Goal: Check status: Check status

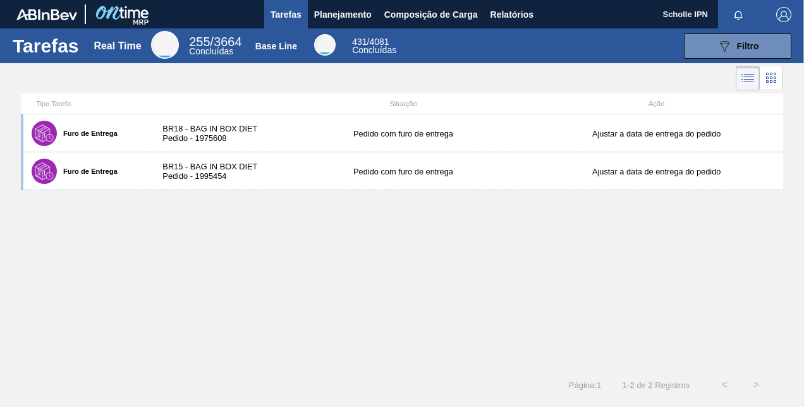
drag, startPoint x: 341, startPoint y: 22, endPoint x: 345, endPoint y: 33, distance: 12.0
click at [341, 22] on span "Planejamento" at bounding box center [343, 14] width 58 height 15
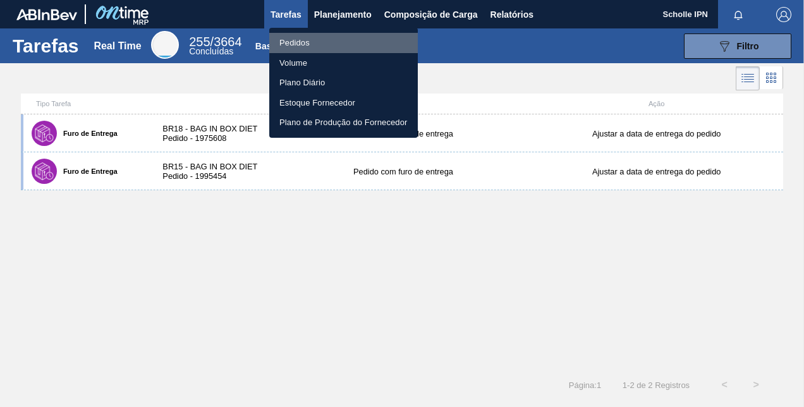
click at [343, 36] on li "Pedidos" at bounding box center [343, 43] width 149 height 20
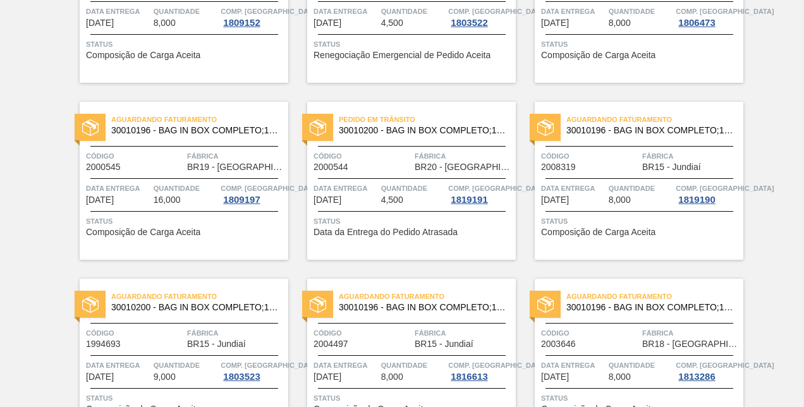
scroll to position [238, 0]
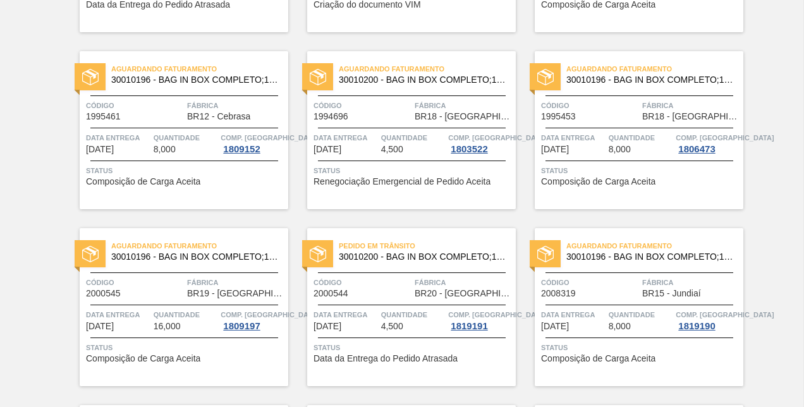
click at [630, 279] on span "Código" at bounding box center [590, 282] width 98 height 13
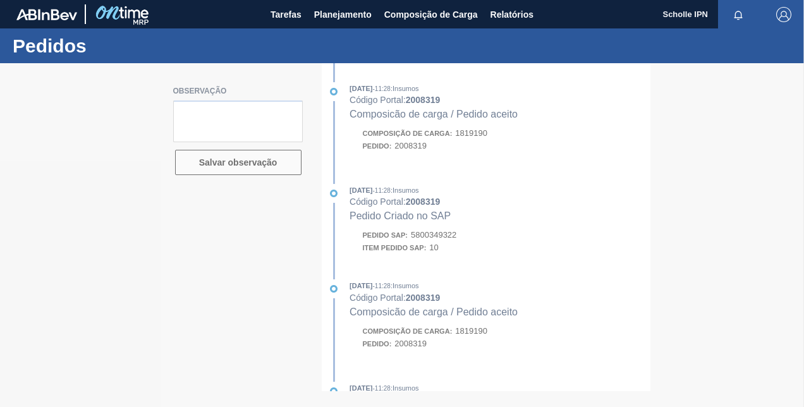
type textarea "SALES 125003009"
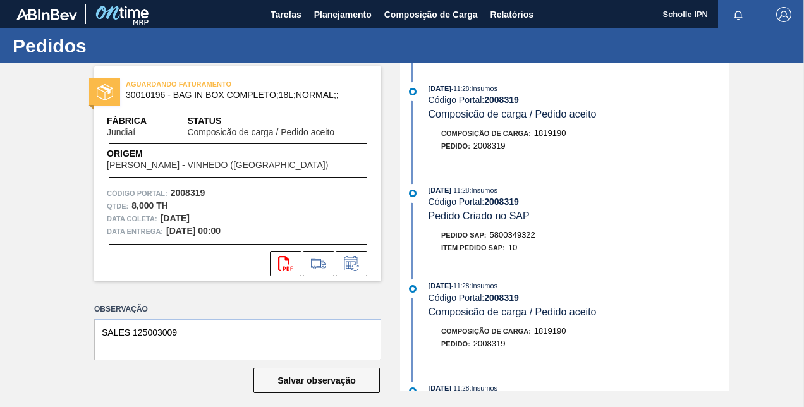
click at [515, 237] on span "5800349322" at bounding box center [513, 234] width 46 height 9
copy span "5800349322"
